Goal: Find specific page/section: Find specific page/section

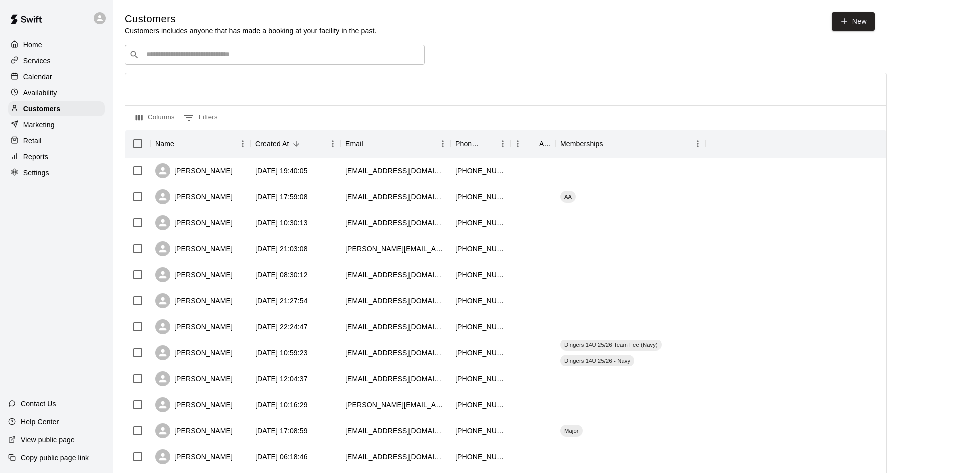
click at [40, 84] on div "Calendar" at bounding box center [56, 76] width 97 height 15
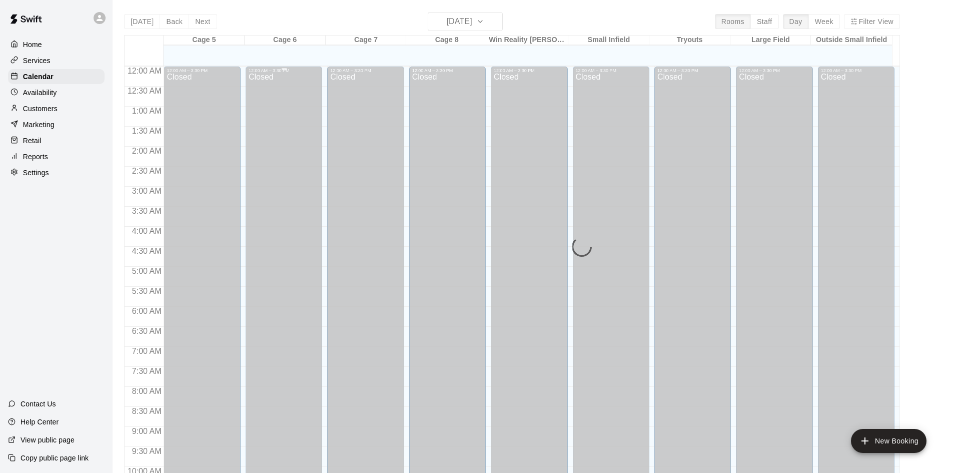
scroll to position [479, 0]
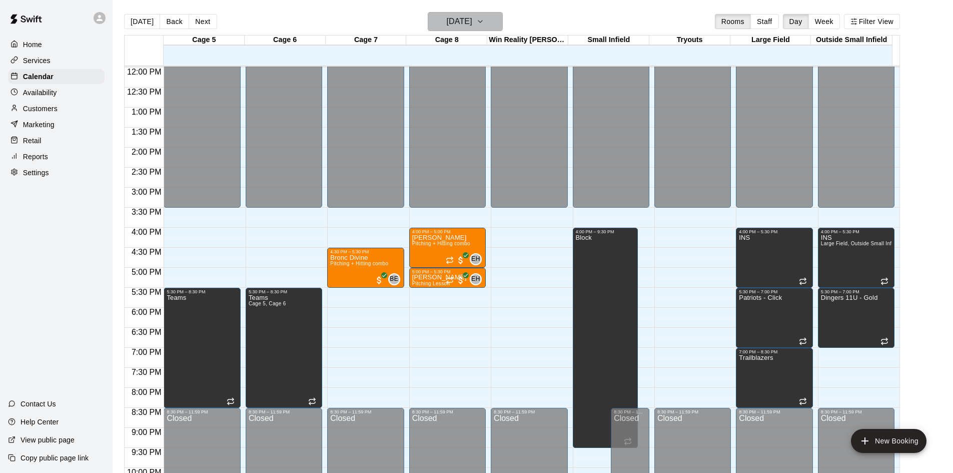
click at [472, 22] on h6 "[DATE]" at bounding box center [460, 22] width 26 height 14
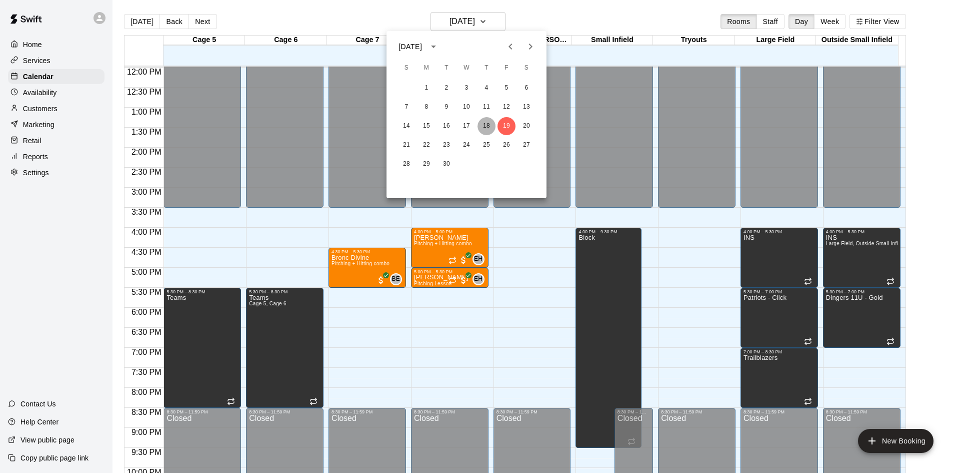
click at [482, 119] on button "18" at bounding box center [487, 126] width 18 height 18
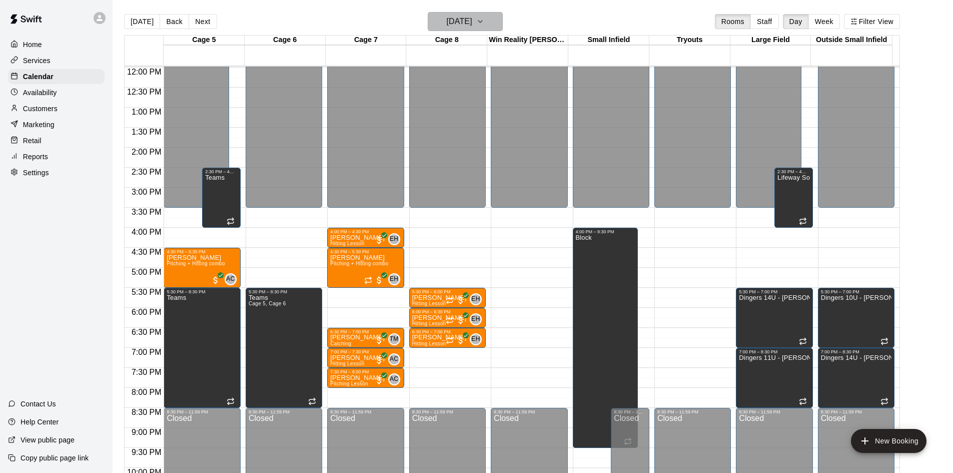
click at [494, 19] on button "[DATE]" at bounding box center [465, 21] width 75 height 19
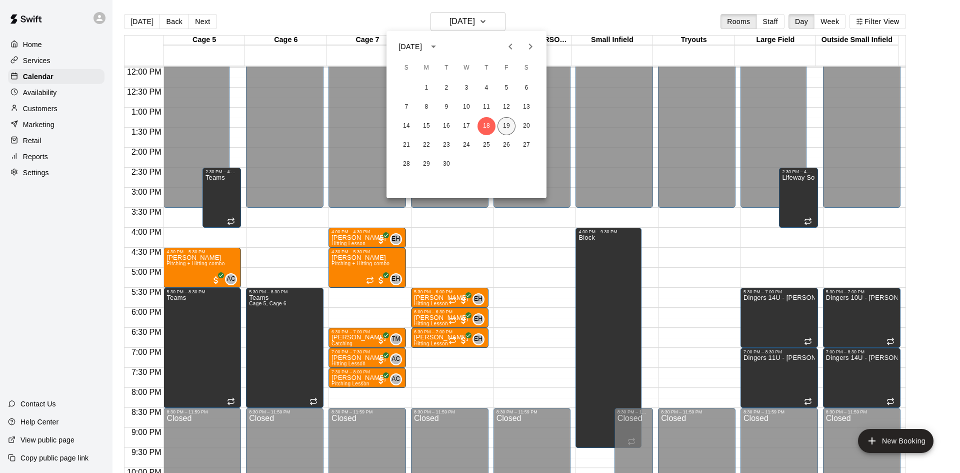
click at [508, 119] on button "19" at bounding box center [507, 126] width 18 height 18
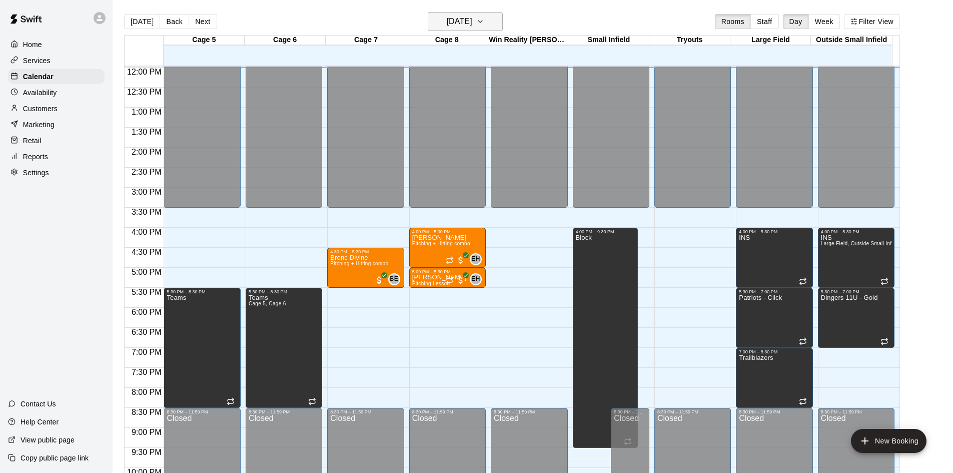
click at [484, 25] on icon "button" at bounding box center [480, 22] width 8 height 12
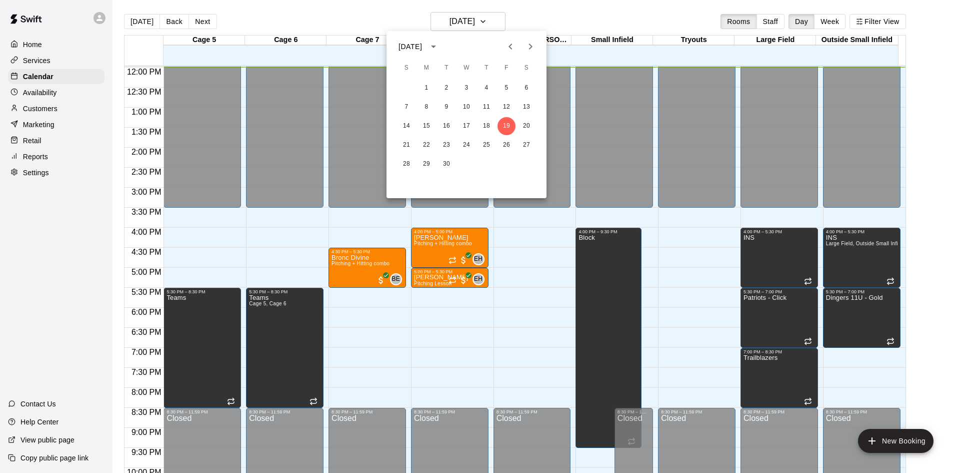
click at [518, 121] on div "14 15 16 17 18 19 20" at bounding box center [467, 126] width 160 height 18
click at [521, 125] on button "20" at bounding box center [527, 126] width 18 height 18
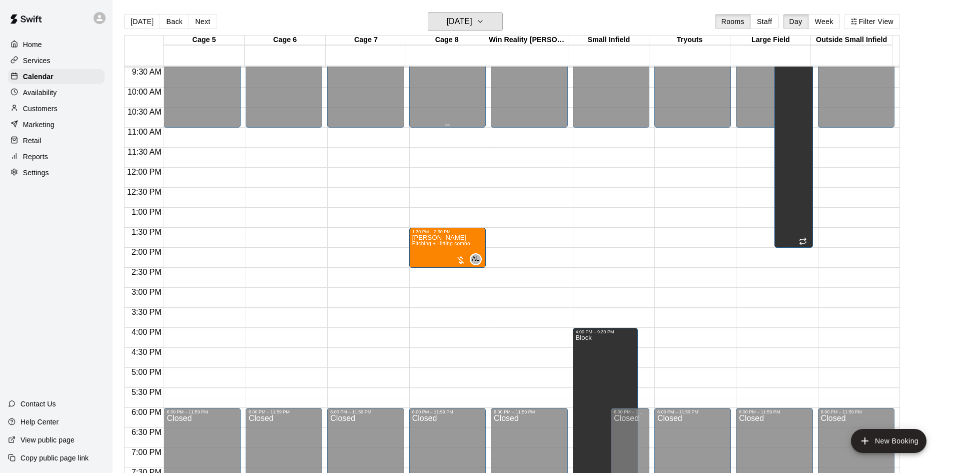
scroll to position [329, 0]
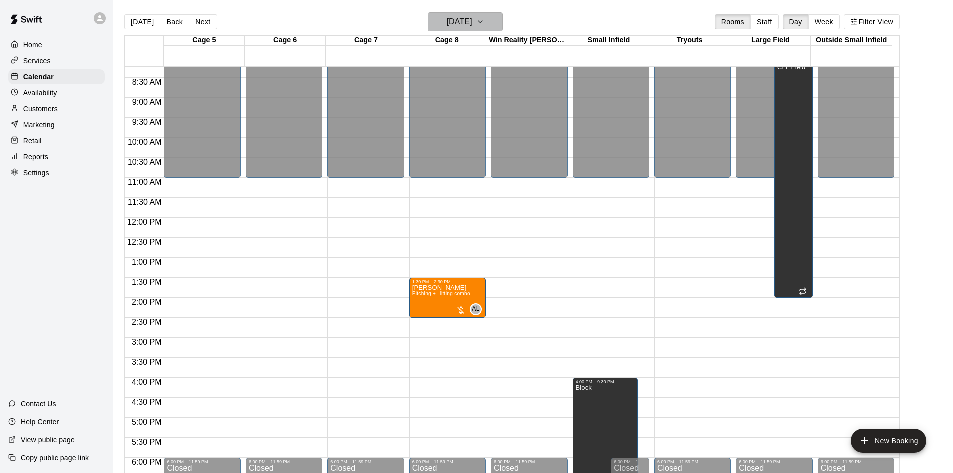
click at [472, 25] on h6 "[DATE]" at bounding box center [460, 22] width 26 height 14
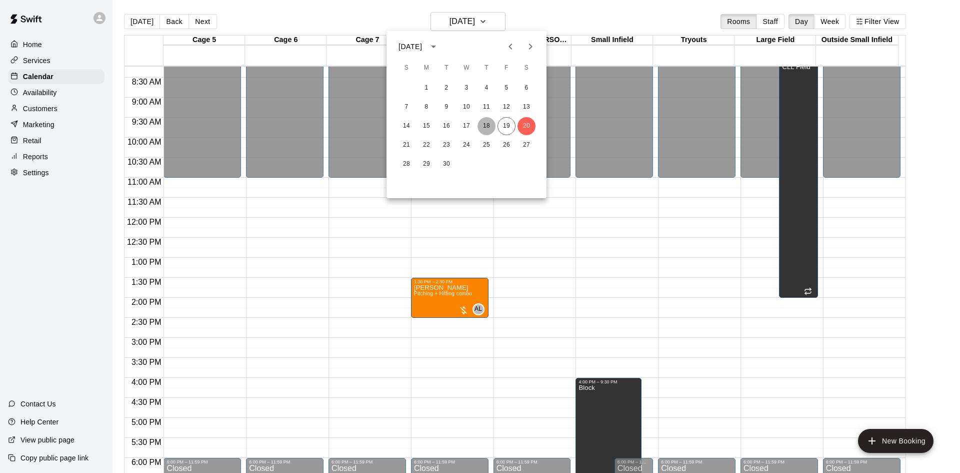
click at [487, 123] on button "18" at bounding box center [487, 126] width 18 height 18
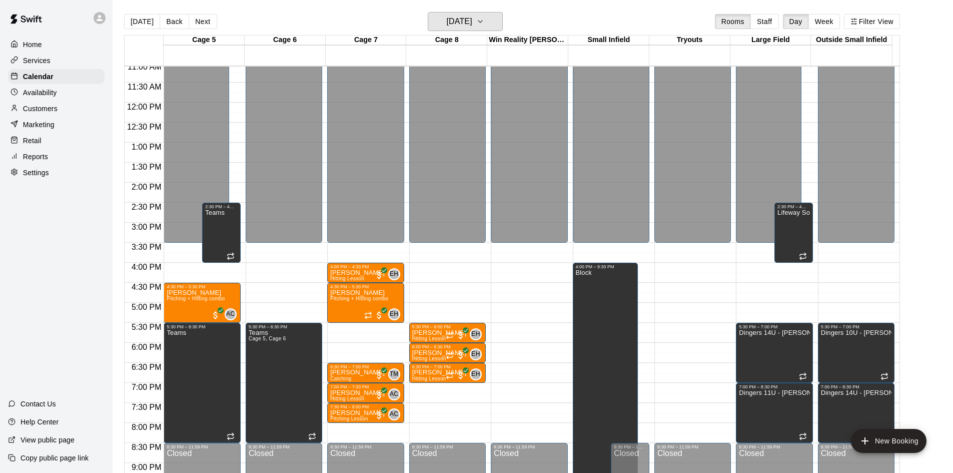
scroll to position [479, 0]
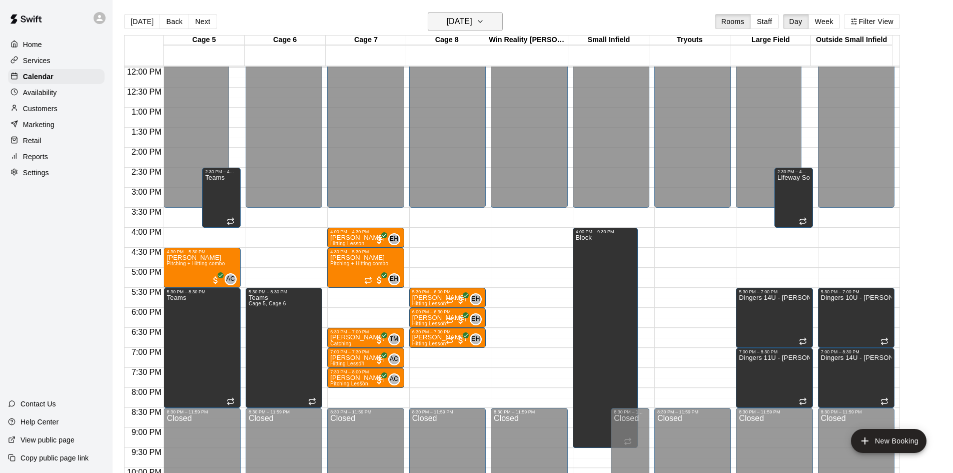
click at [459, 28] on h6 "[DATE]" at bounding box center [460, 22] width 26 height 14
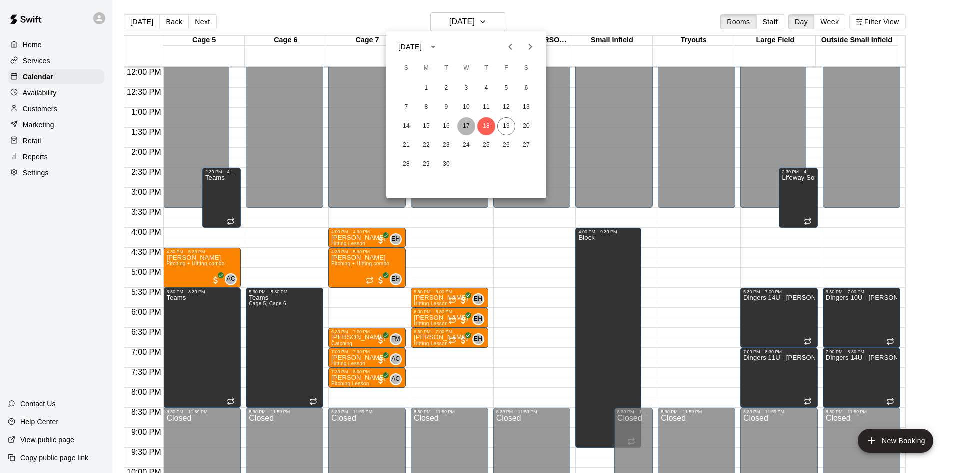
click at [468, 119] on button "17" at bounding box center [467, 126] width 18 height 18
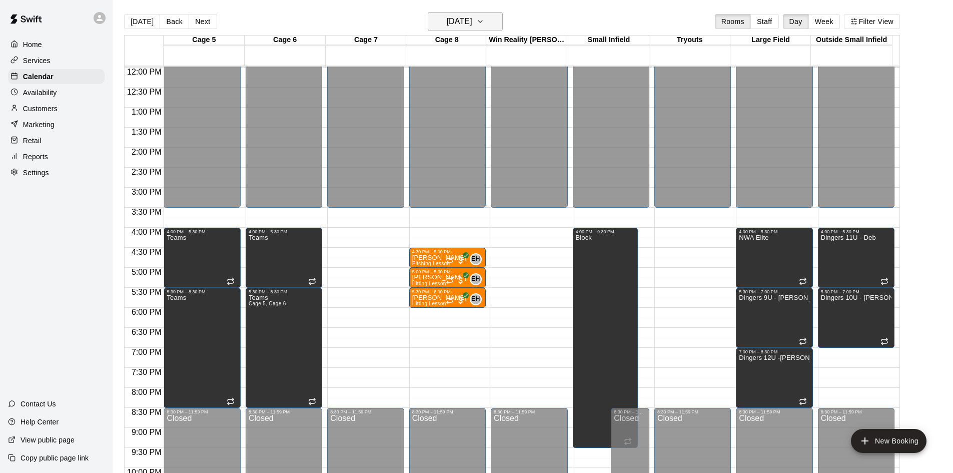
click at [460, 20] on h6 "[DATE]" at bounding box center [460, 22] width 26 height 14
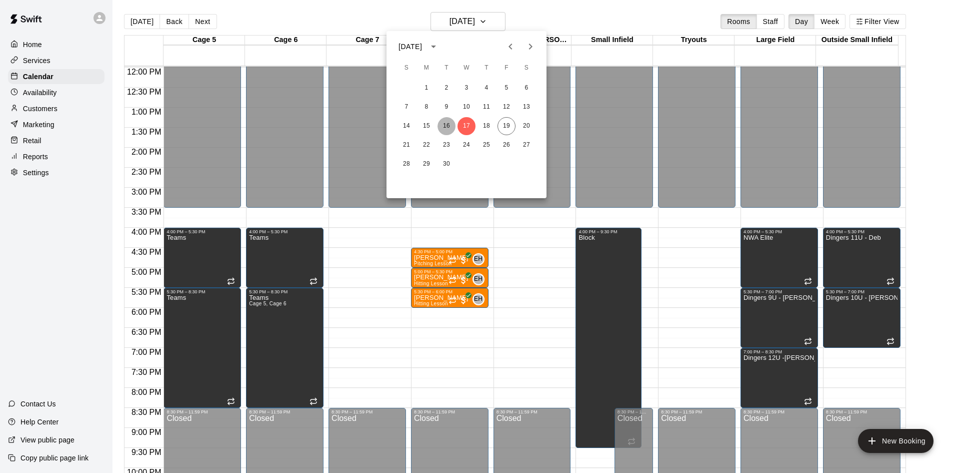
click at [449, 121] on button "16" at bounding box center [447, 126] width 18 height 18
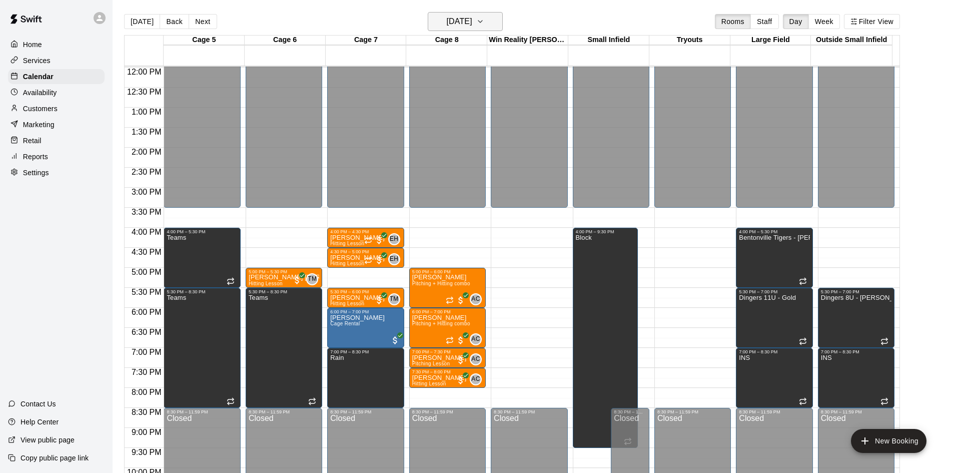
click at [452, 28] on h6 "[DATE]" at bounding box center [460, 22] width 26 height 14
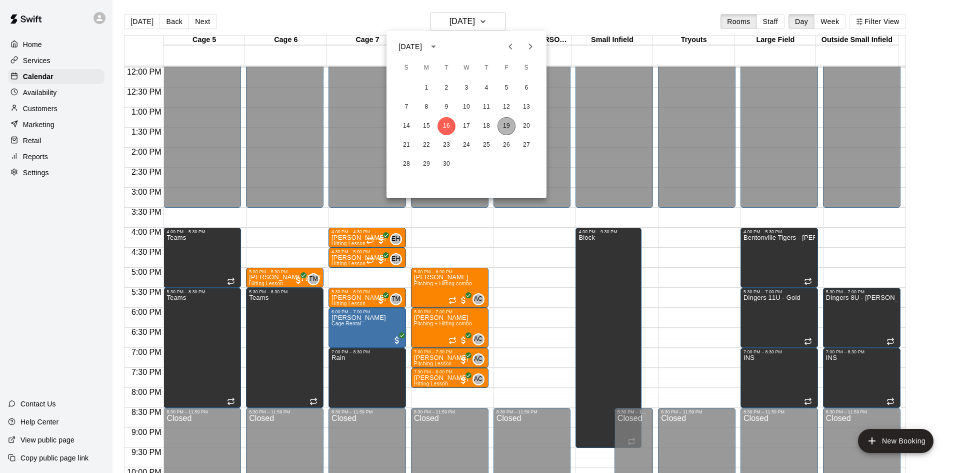
click at [510, 123] on button "19" at bounding box center [507, 126] width 18 height 18
